Goal: Information Seeking & Learning: Learn about a topic

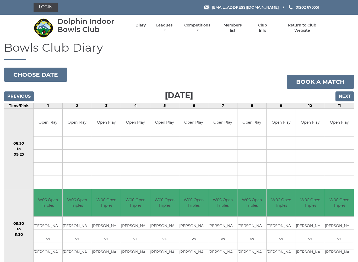
click at [212, 30] on link "Competitions" at bounding box center [197, 28] width 29 height 10
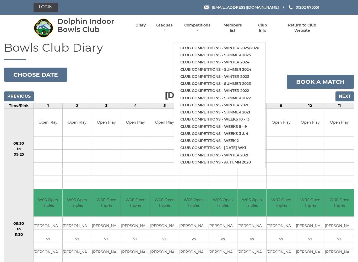
click at [244, 45] on link "Club competitions - Winter 2025/2026" at bounding box center [220, 48] width 92 height 7
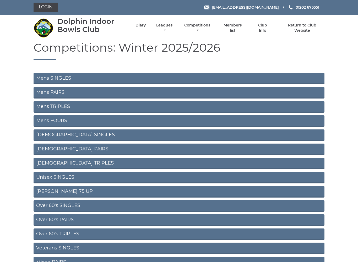
click at [245, 79] on link "Mens SINGLES" at bounding box center [179, 79] width 291 height 12
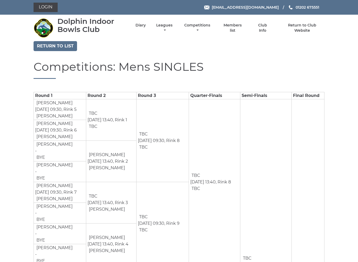
click at [212, 27] on link "Competitions" at bounding box center [197, 28] width 29 height 10
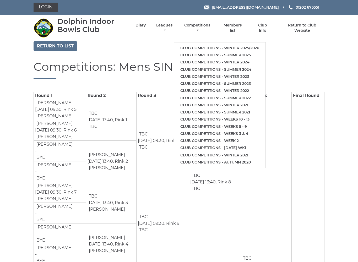
click at [243, 46] on link "Club competitions - Winter 2025/2026" at bounding box center [220, 48] width 92 height 7
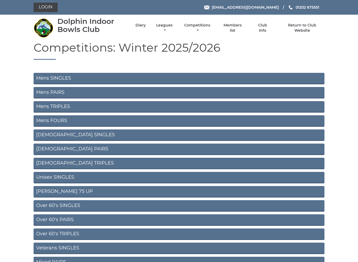
click at [205, 95] on link "Mens PAIRS" at bounding box center [179, 93] width 291 height 12
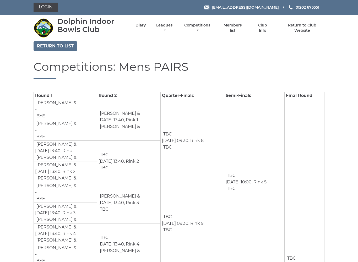
click at [212, 28] on link "Competitions" at bounding box center [197, 28] width 29 height 10
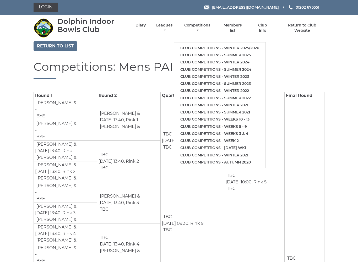
click at [237, 45] on link "Club competitions - Winter 2025/2026" at bounding box center [220, 48] width 92 height 7
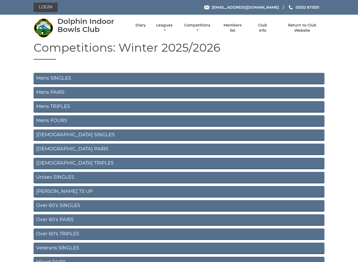
click at [201, 108] on link "Mens TRIPLES" at bounding box center [179, 107] width 291 height 12
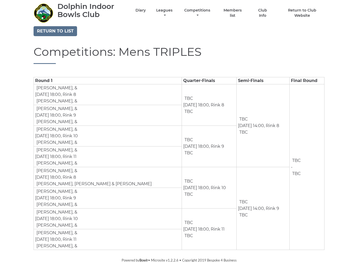
scroll to position [16, 0]
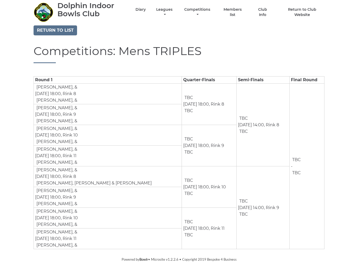
click at [57, 89] on td "[PERSON_NAME], &" at bounding box center [56, 87] width 42 height 7
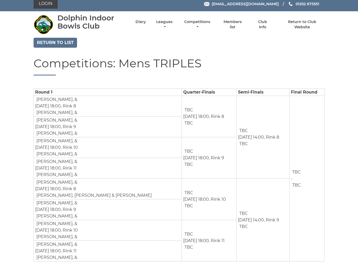
scroll to position [0, 0]
